Goal: Check status: Check status

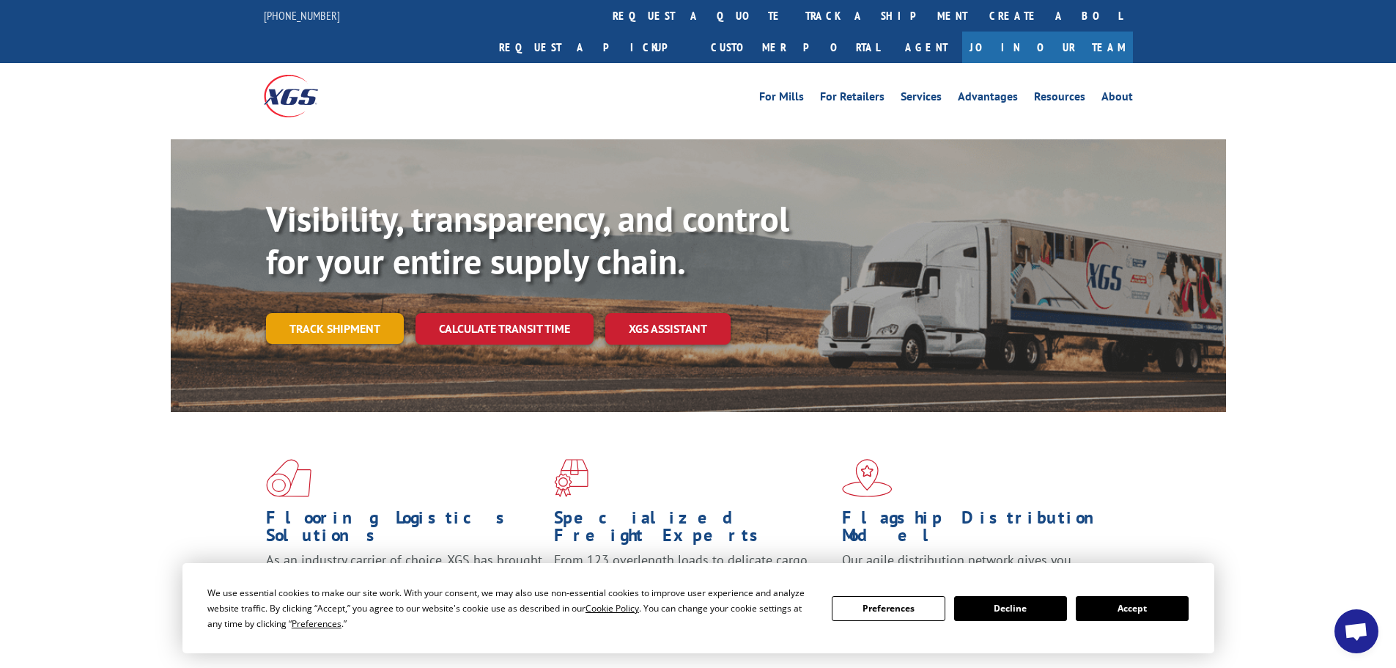
click at [374, 313] on link "Track shipment" at bounding box center [335, 328] width 138 height 31
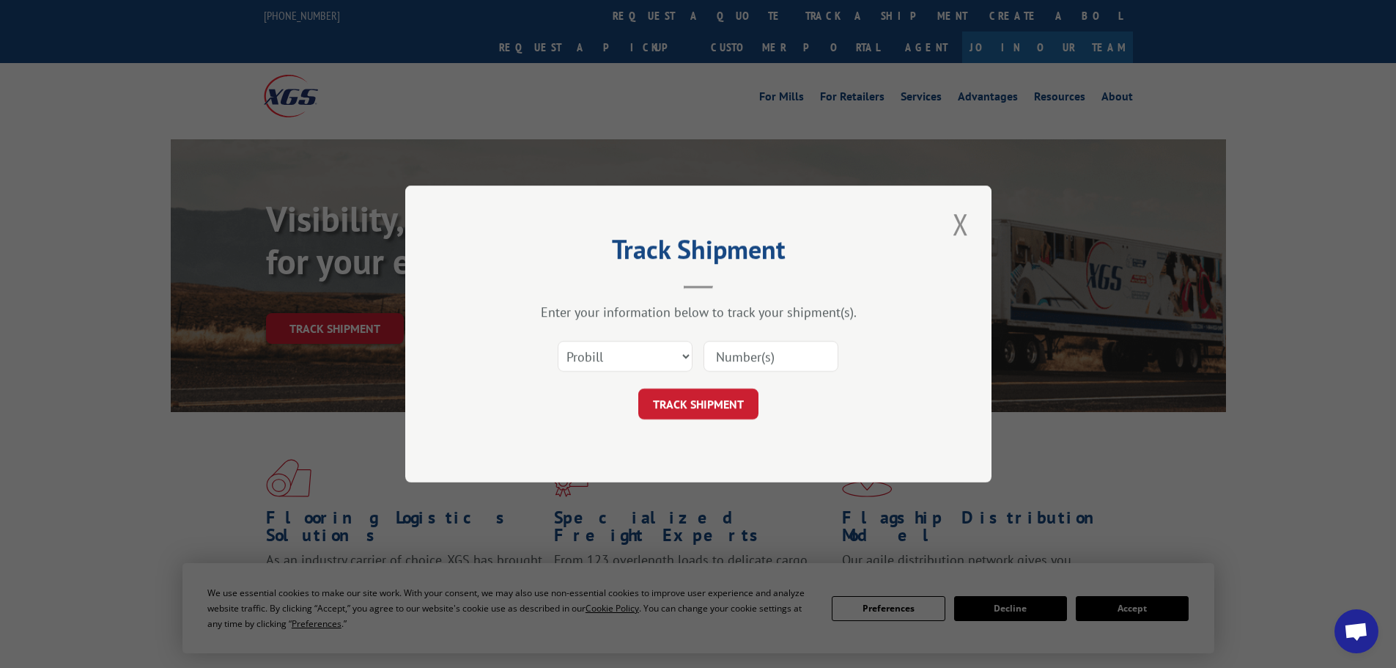
click at [753, 354] on input at bounding box center [770, 356] width 135 height 31
paste input "2823652"
type input "2823652"
click at [719, 399] on button "TRACK SHIPMENT" at bounding box center [698, 403] width 120 height 31
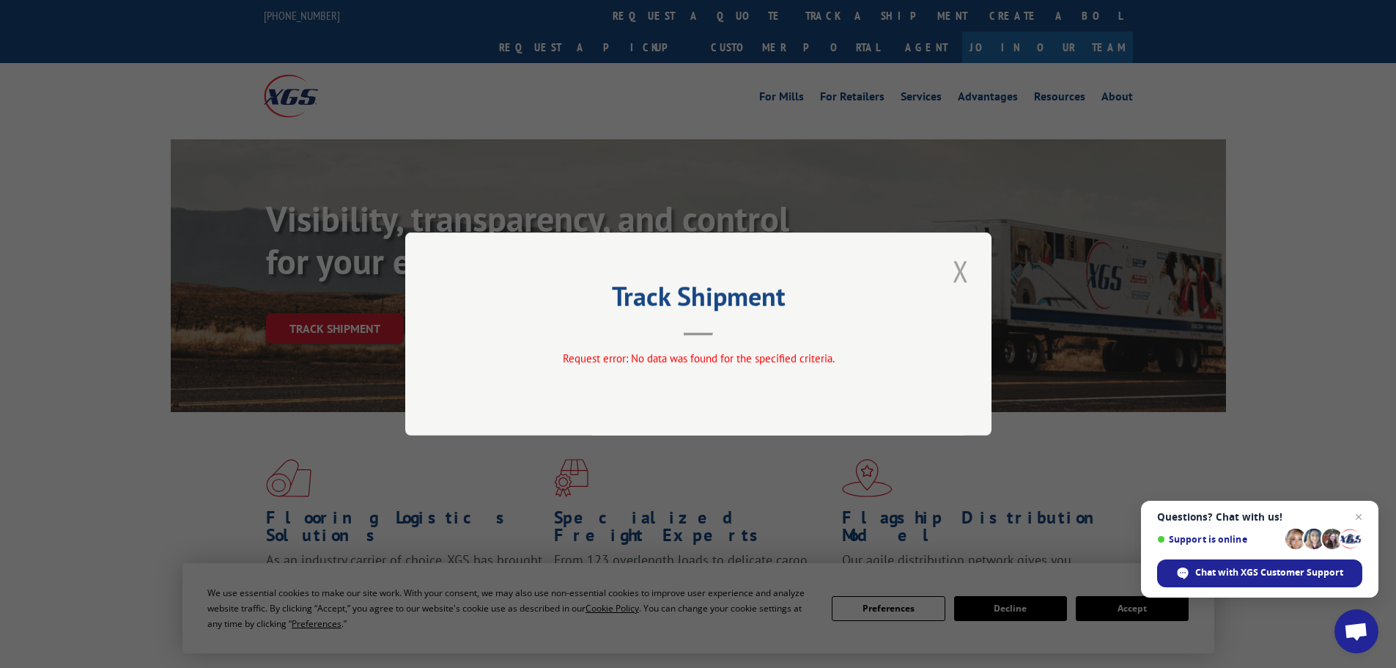
click at [959, 278] on button "Close modal" at bounding box center [960, 271] width 25 height 40
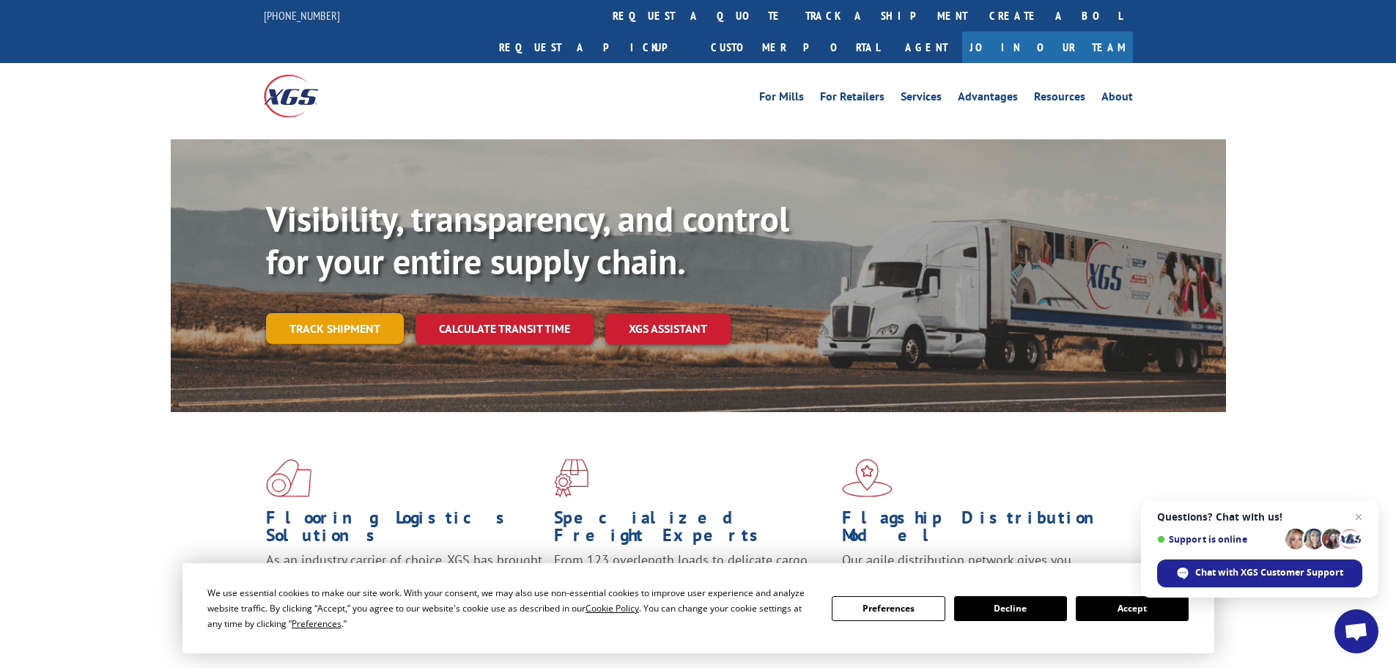
click at [300, 313] on link "Track shipment" at bounding box center [335, 328] width 138 height 31
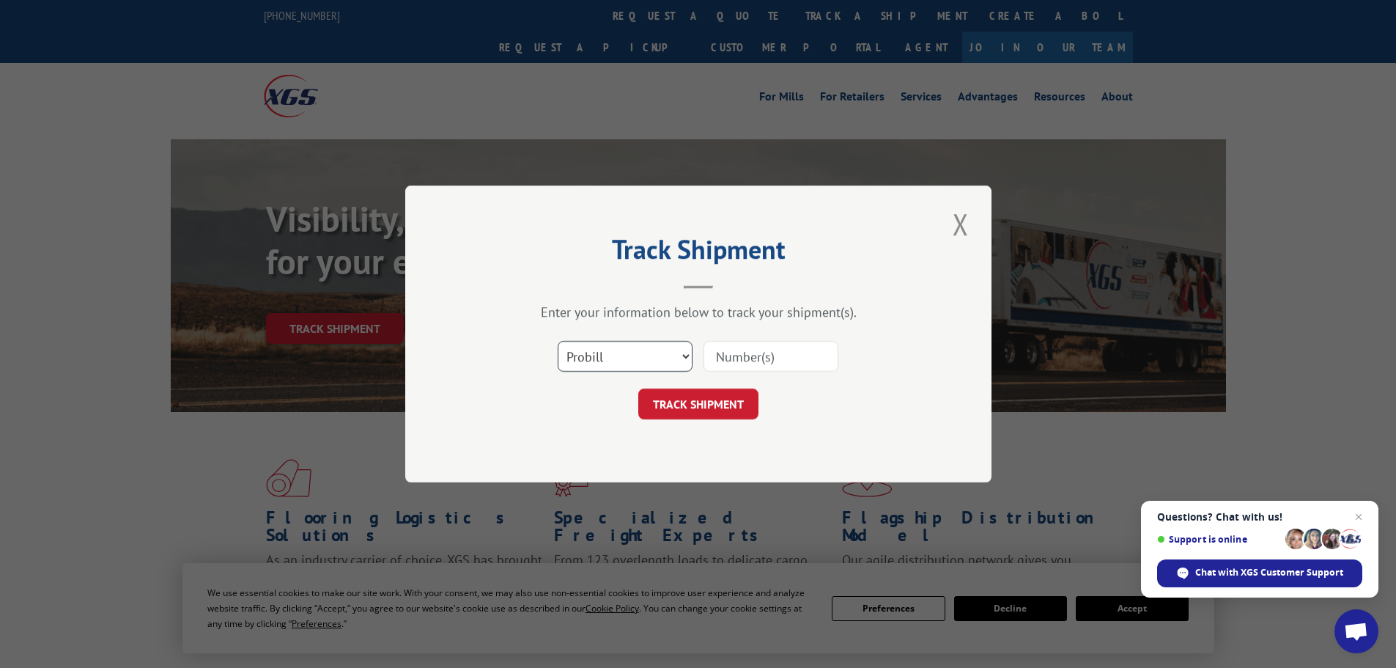
drag, startPoint x: 643, startPoint y: 355, endPoint x: 642, endPoint y: 366, distance: 10.4
click at [643, 355] on select "Select category... Probill BOL PO" at bounding box center [625, 356] width 135 height 31
select select "bol"
click at [558, 341] on select "Select category... Probill BOL PO" at bounding box center [625, 356] width 135 height 31
click at [739, 354] on input at bounding box center [770, 356] width 135 height 31
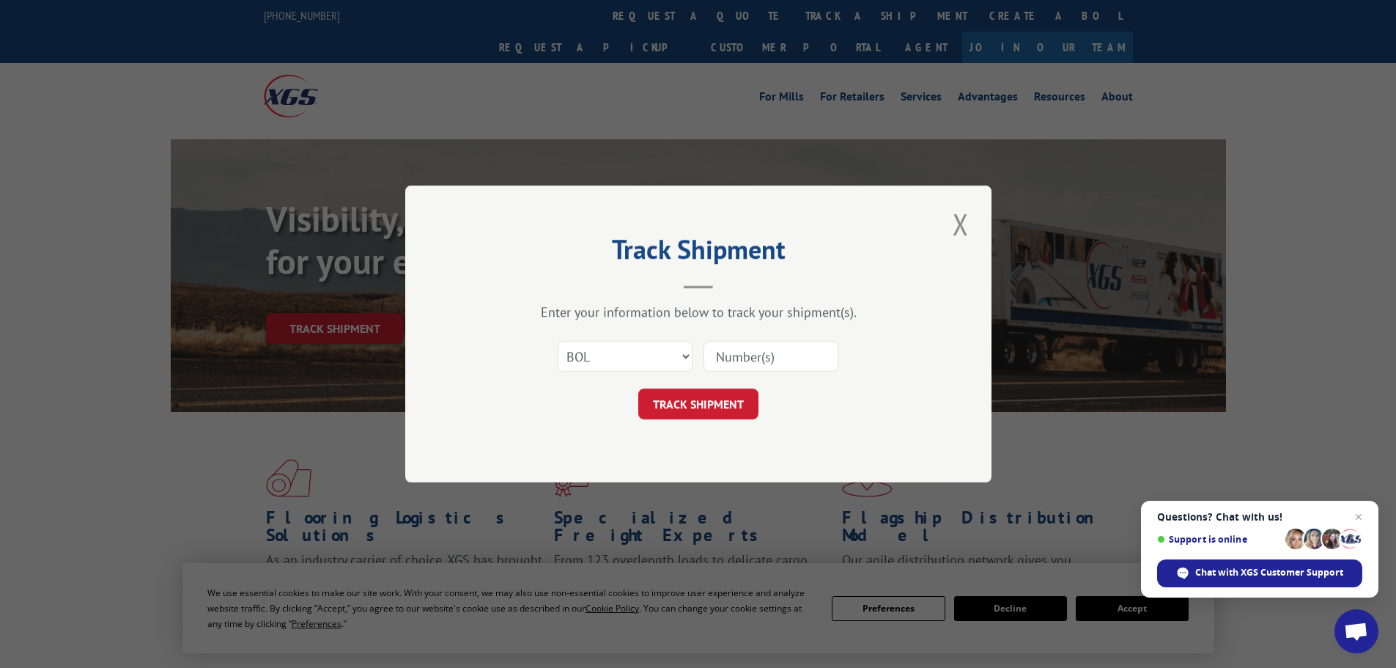
paste input "2823652"
type input "2823652"
click at [712, 405] on button "TRACK SHIPMENT" at bounding box center [698, 403] width 120 height 31
